Goal: Task Accomplishment & Management: Use online tool/utility

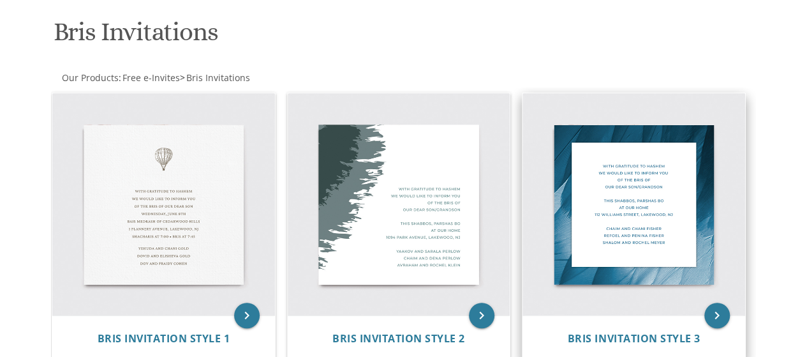
click at [627, 198] on img at bounding box center [634, 204] width 223 height 223
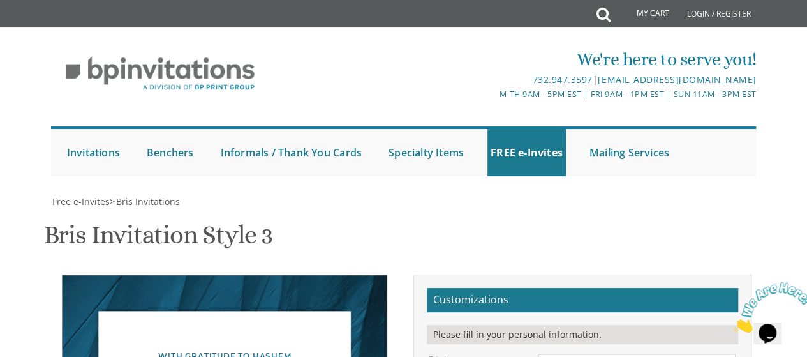
scroll to position [280, 0]
type textarea "With gratitude to Hashem We would like to invite you to the PIDYON HABEN of our…"
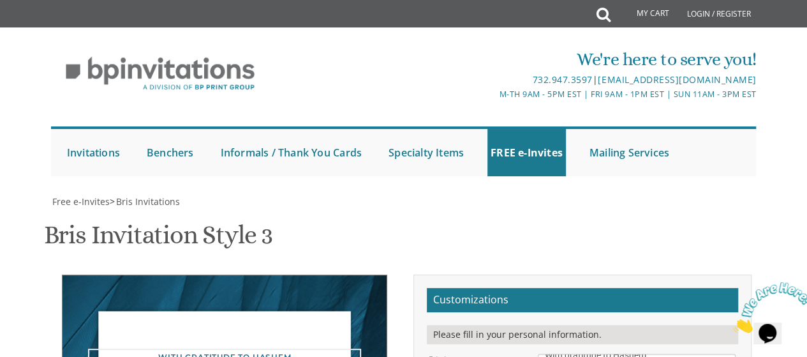
type textarea "[DATE] Av 5785 Pidyon haBen/Seudah at 4:30 A Country Place [STREET_ADDRESS]"
type textarea "[PERSON_NAME] and [PERSON_NAME] [DEMOGRAPHIC_DATA] and [PERSON_NAME] and [PERSO…"
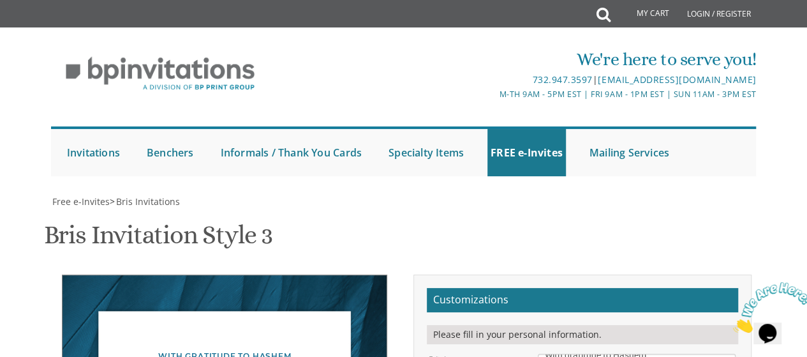
type input "[EMAIL_ADDRESS][DOMAIN_NAME]"
